Goal: Navigation & Orientation: Find specific page/section

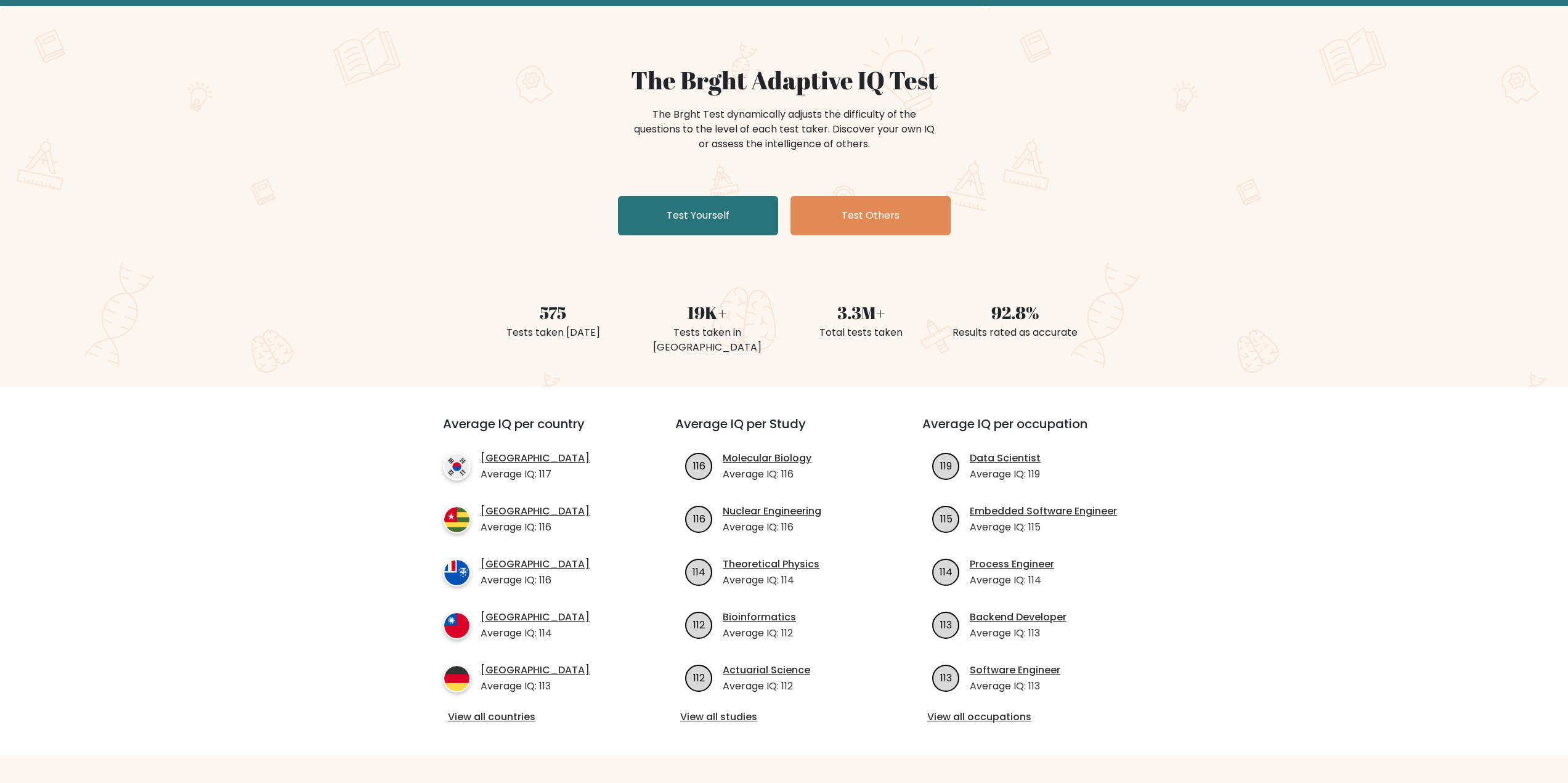
scroll to position [124, 0]
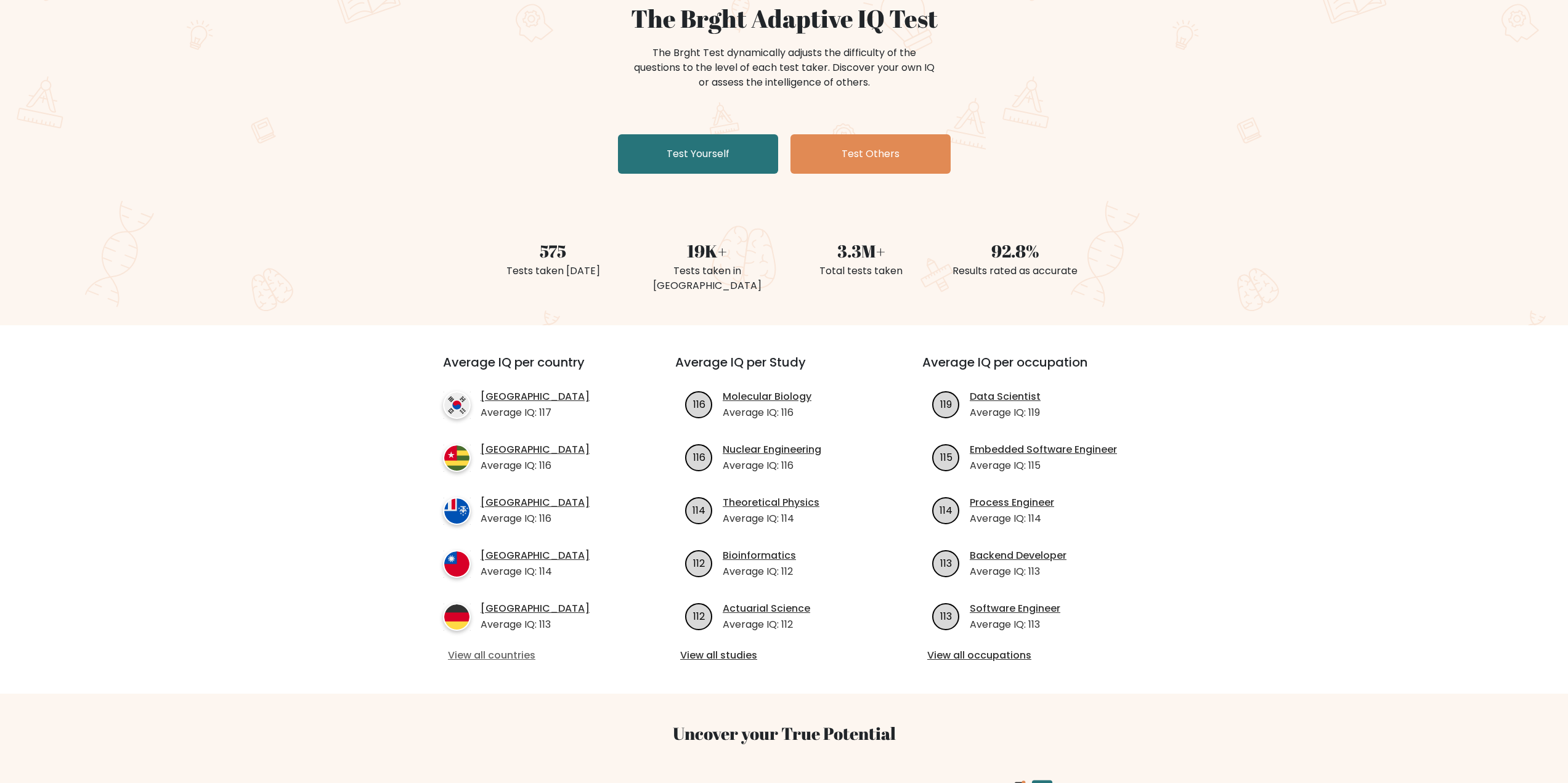
click at [493, 648] on link "View all countries" at bounding box center [537, 655] width 178 height 15
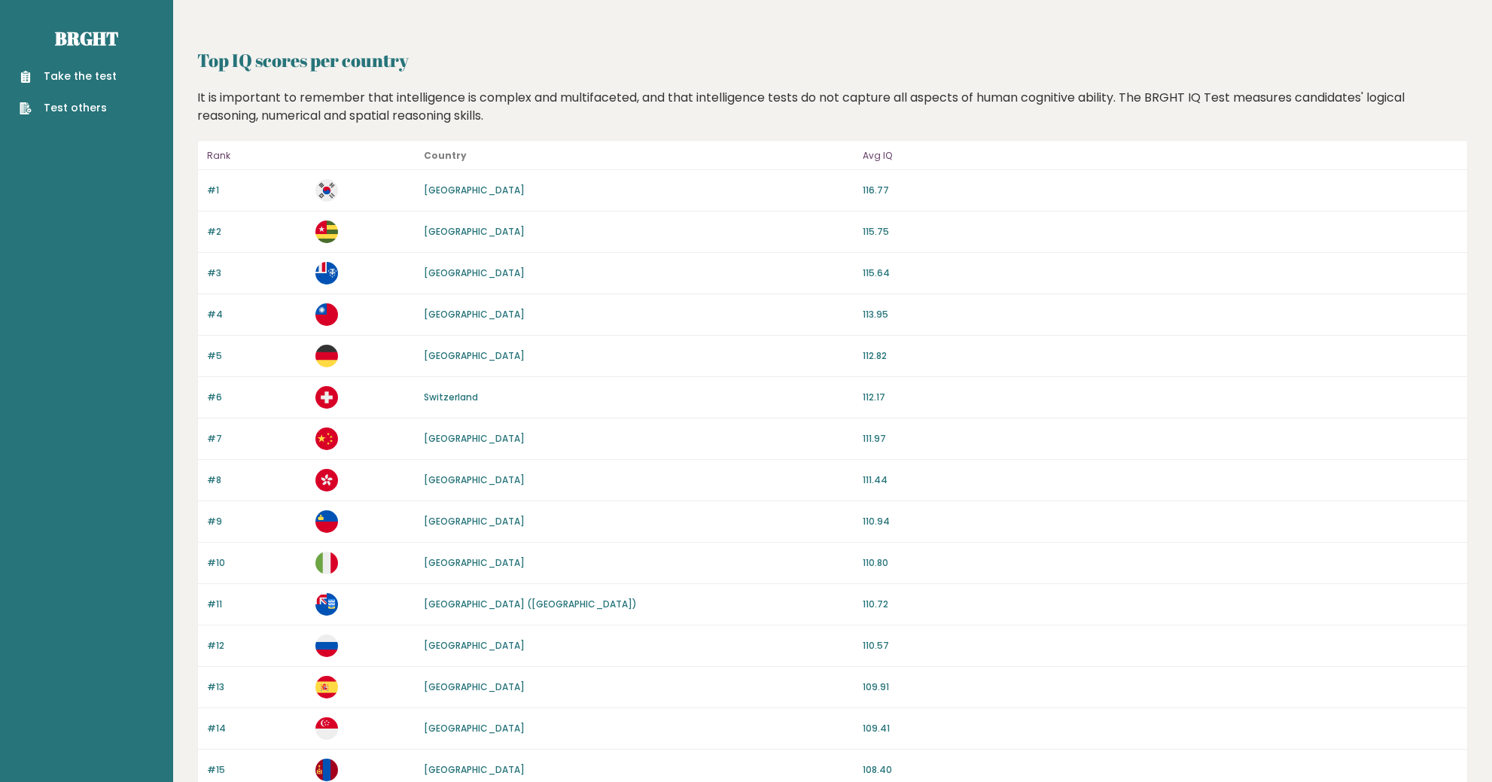
click at [63, 108] on link "Test others" at bounding box center [68, 108] width 97 height 16
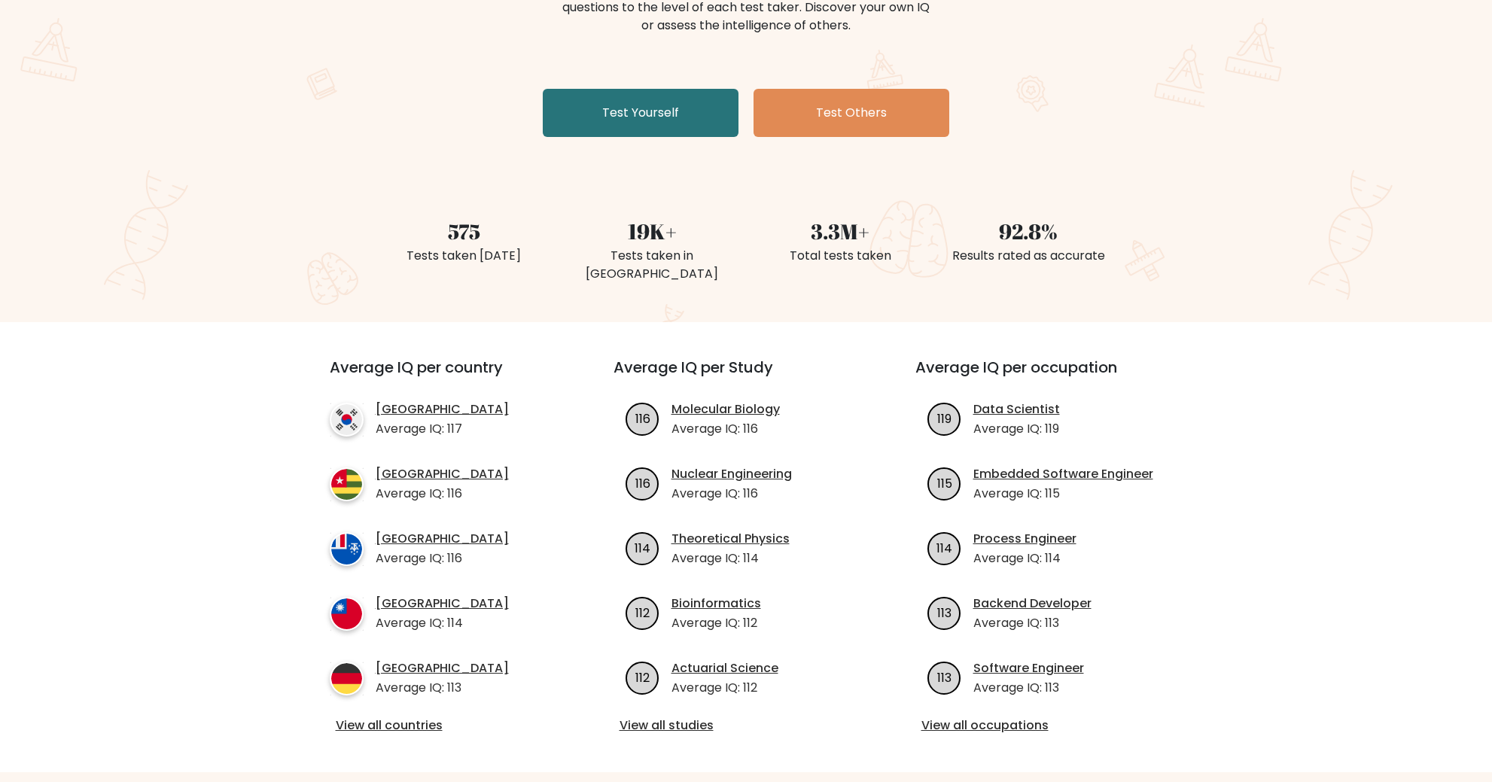
scroll to position [301, 0]
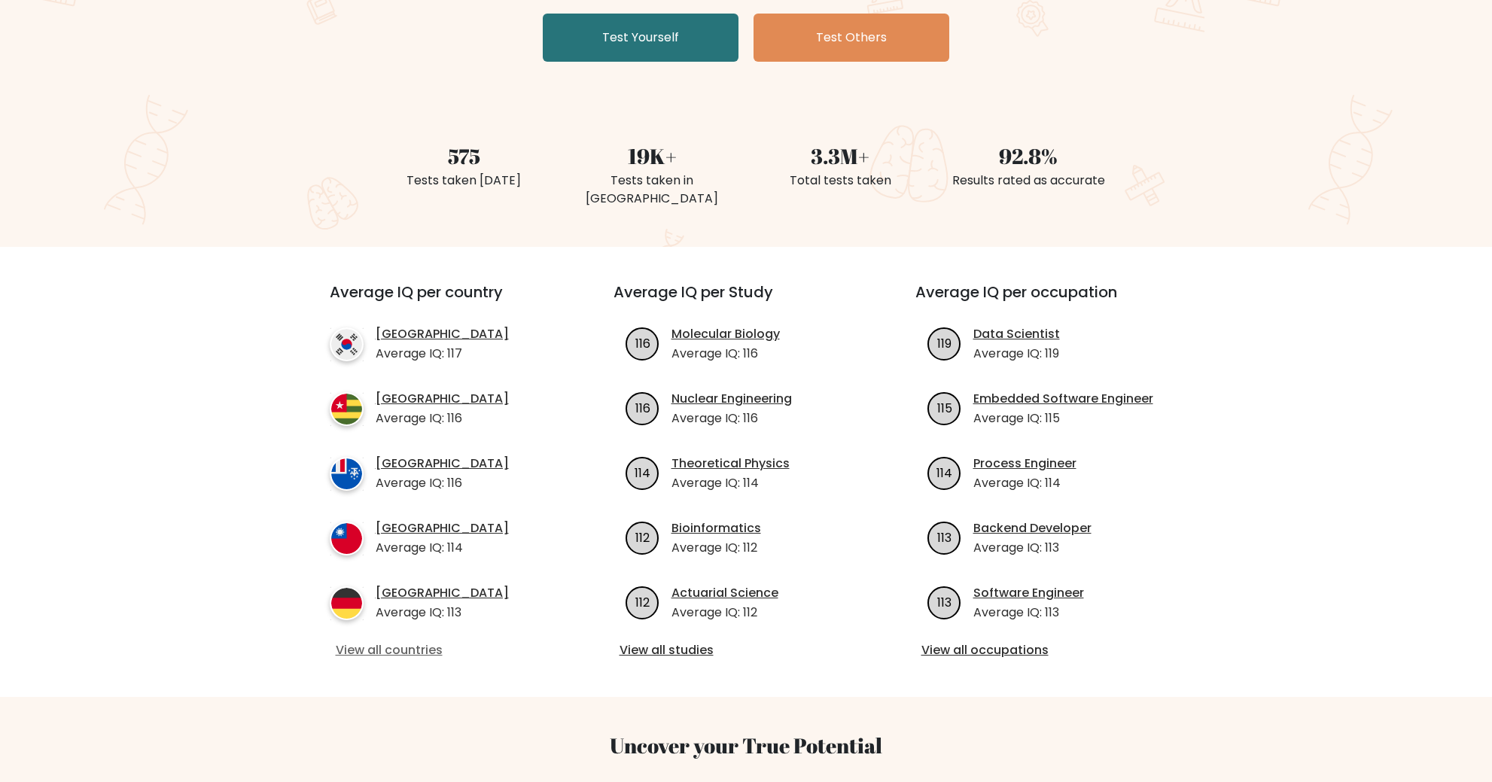
click at [398, 641] on link "View all countries" at bounding box center [445, 650] width 218 height 18
